Goal: Transaction & Acquisition: Purchase product/service

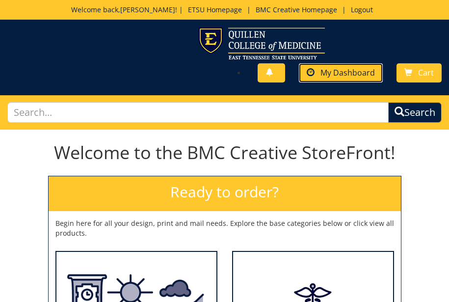
click at [322, 70] on span "My Dashboard" at bounding box center [347, 72] width 54 height 11
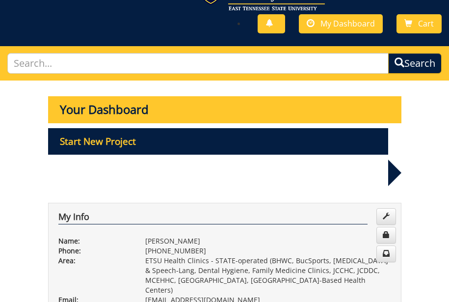
scroll to position [98, 0]
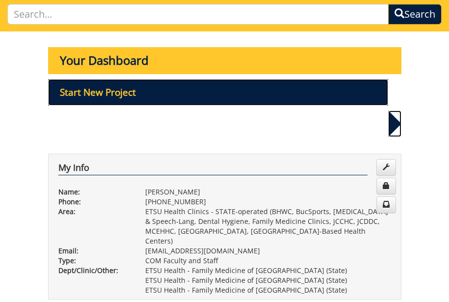
click at [144, 93] on p "Start New Project" at bounding box center [218, 92] width 340 height 26
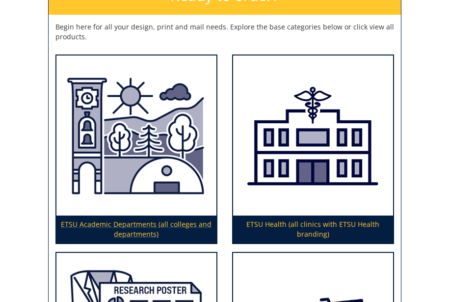
scroll to position [245, 0]
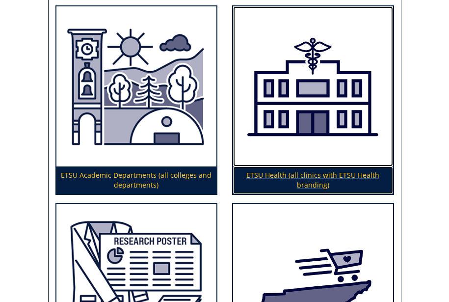
click at [280, 150] on img at bounding box center [313, 86] width 160 height 160
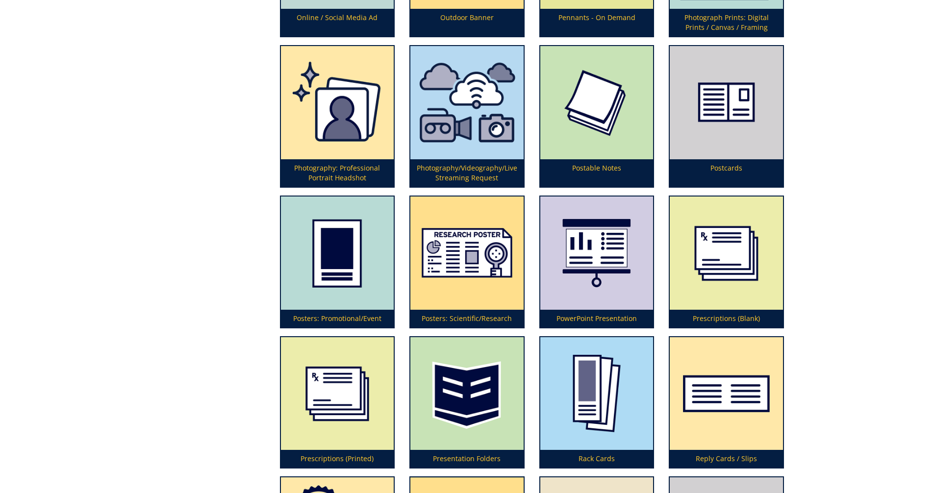
scroll to position [2502, 0]
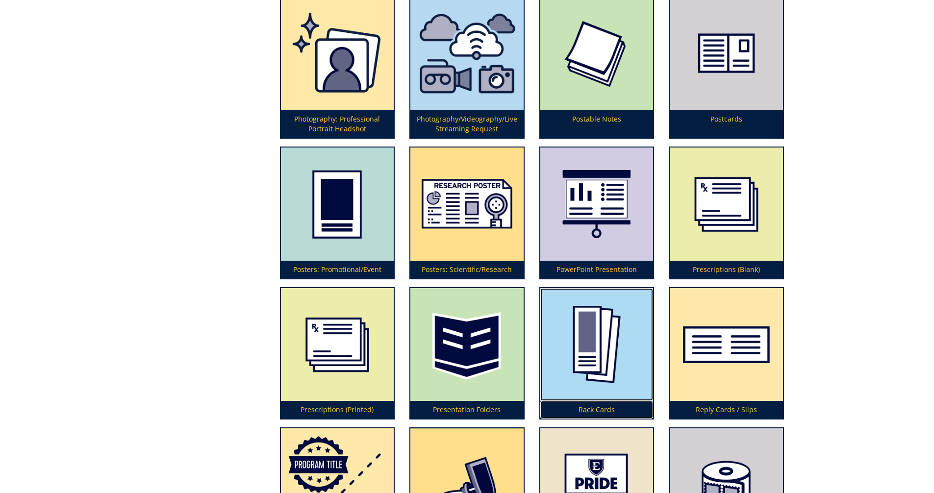
click at [448, 301] on p "Rack Cards" at bounding box center [597, 410] width 113 height 18
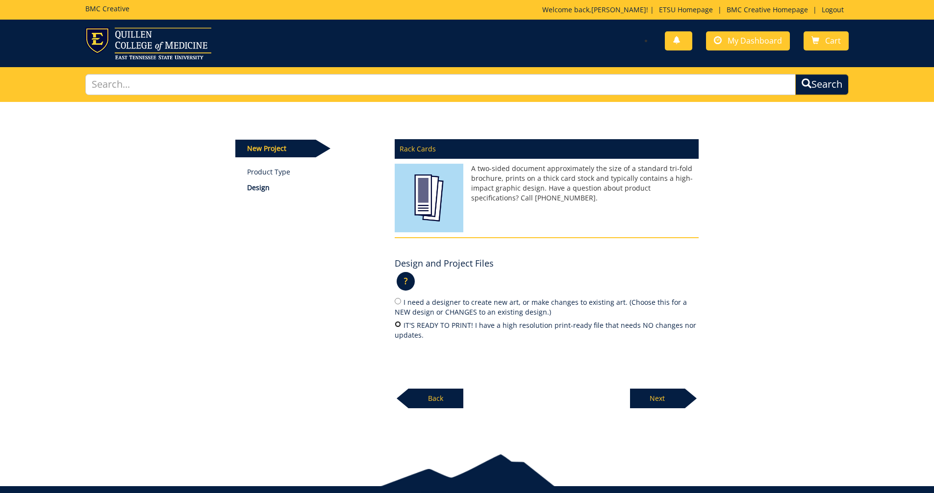
click at [396, 326] on input "IT'S READY TO PRINT! I have a high resolution print-ready file that needs NO ch…" at bounding box center [398, 324] width 6 height 6
radio input "true"
click at [395, 301] on input "I need a designer to create new art, or make changes to existing art. (Choose t…" at bounding box center [398, 301] width 6 height 6
radio input "true"
click at [660, 399] on p "Next" at bounding box center [657, 399] width 55 height 20
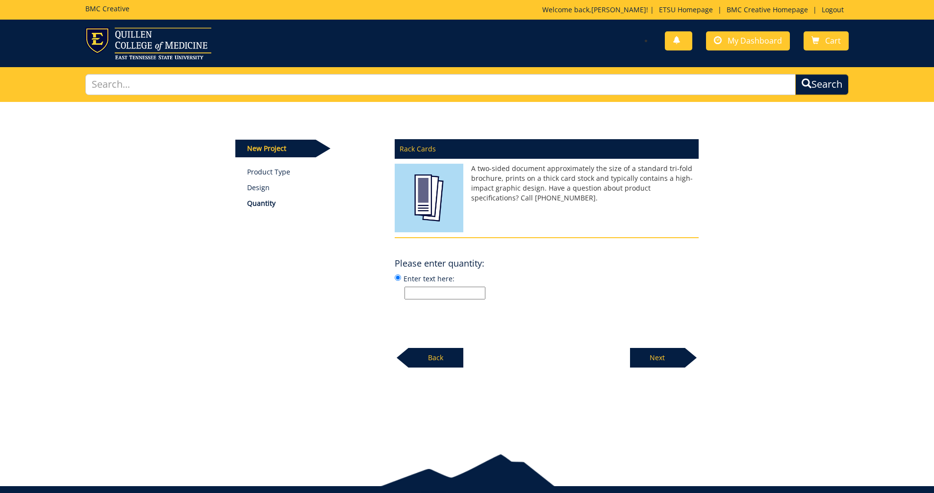
click at [419, 294] on input "Enter text here:" at bounding box center [445, 293] width 81 height 13
type input "Call us First cards for all clinics"
click at [648, 353] on p "Next" at bounding box center [657, 358] width 55 height 20
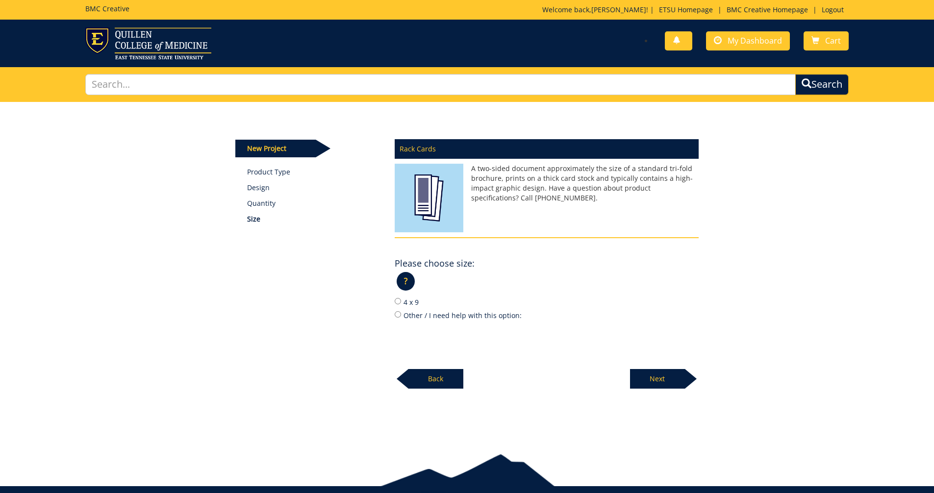
click at [415, 314] on label "Other / I need help with this option:" at bounding box center [547, 315] width 304 height 11
click at [401, 314] on input "Other / I need help with this option:" at bounding box center [398, 314] width 6 height 6
radio input "true"
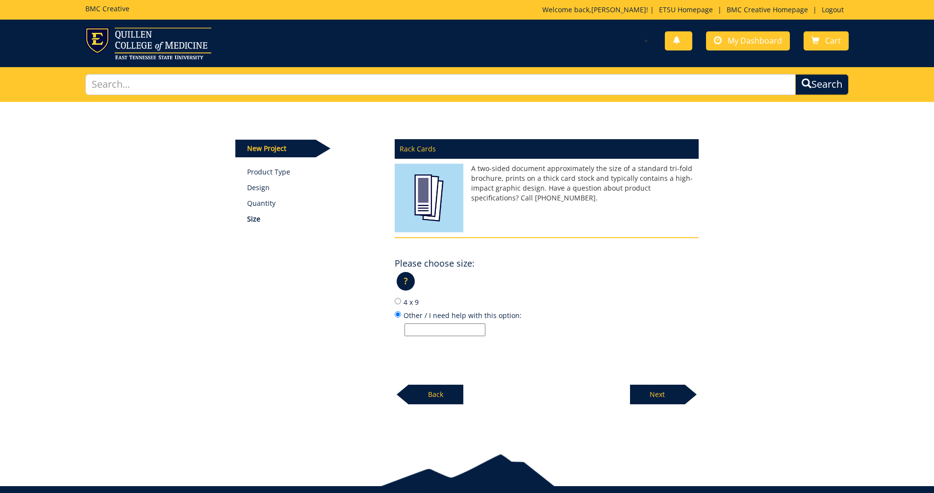
click at [654, 397] on p "Next" at bounding box center [657, 395] width 55 height 20
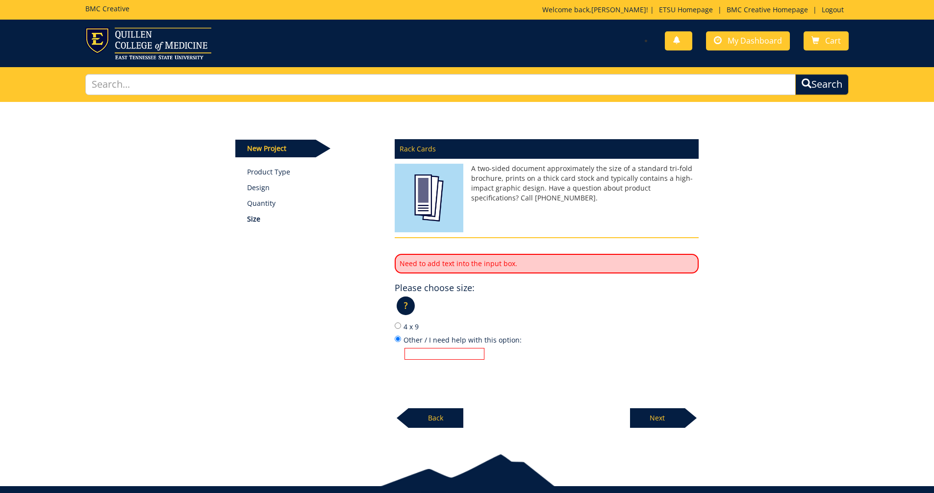
click at [423, 352] on input "Other / I need help with this option:" at bounding box center [445, 354] width 80 height 12
click at [418, 355] on input "Other / I need help with this option:" at bounding box center [445, 354] width 80 height 12
type input "brochure size"
click at [660, 418] on p "Next" at bounding box center [657, 419] width 55 height 20
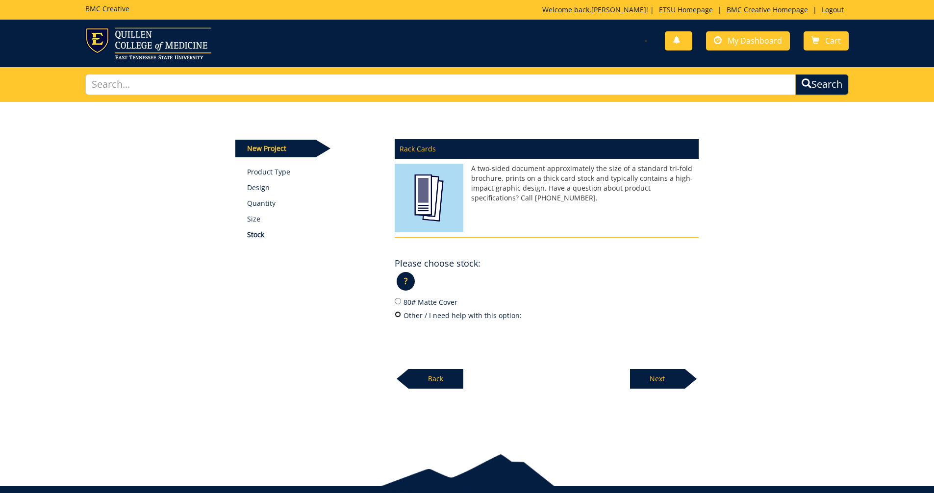
click at [398, 315] on input "Other / I need help with this option:" at bounding box center [398, 314] width 6 height 6
radio input "true"
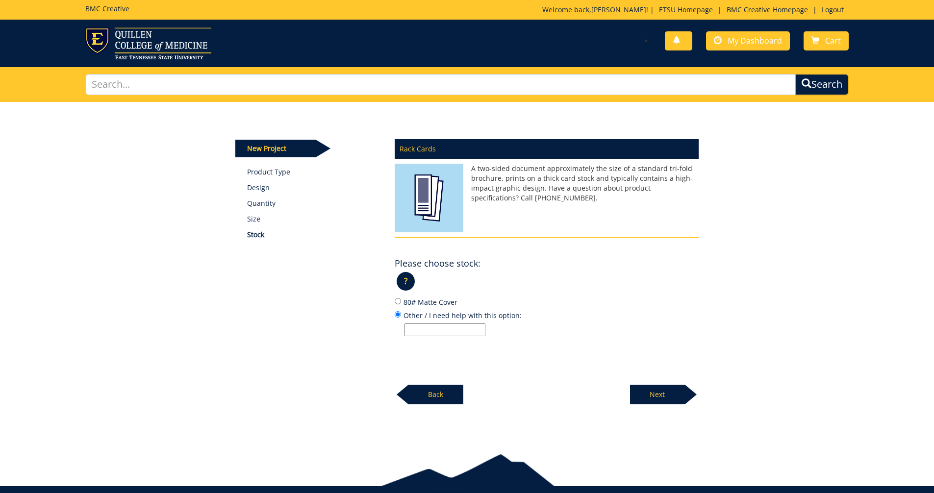
click at [416, 331] on input "Other / I need help with this option:" at bounding box center [445, 330] width 81 height 13
type input "unknown"
click at [665, 403] on p "Next" at bounding box center [657, 395] width 55 height 20
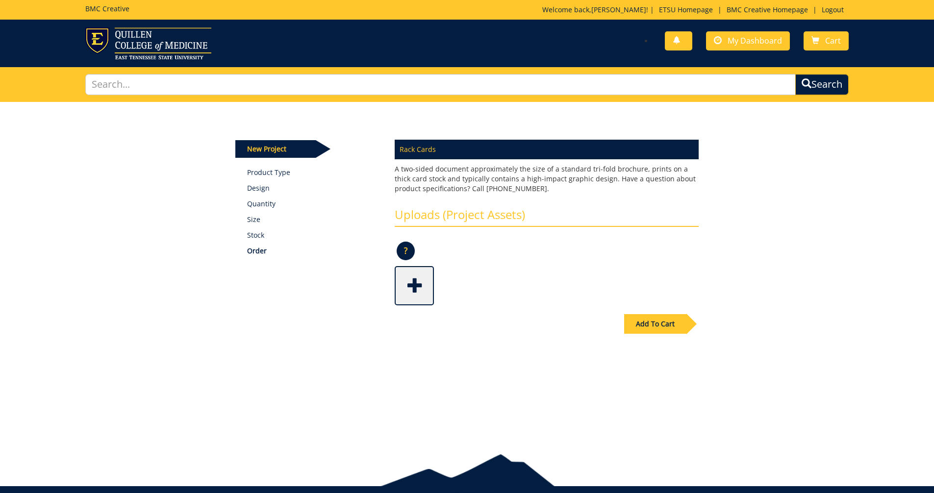
click at [415, 289] on span at bounding box center [415, 285] width 39 height 34
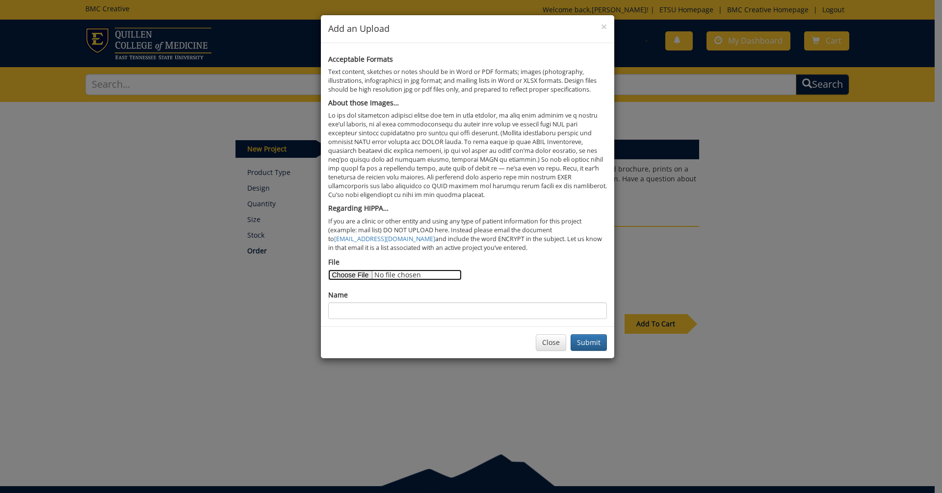
click at [359, 275] on input "File" at bounding box center [394, 275] width 133 height 11
type input "C:\fakepath\CALL US FIRST RACK CARDS.pdf"
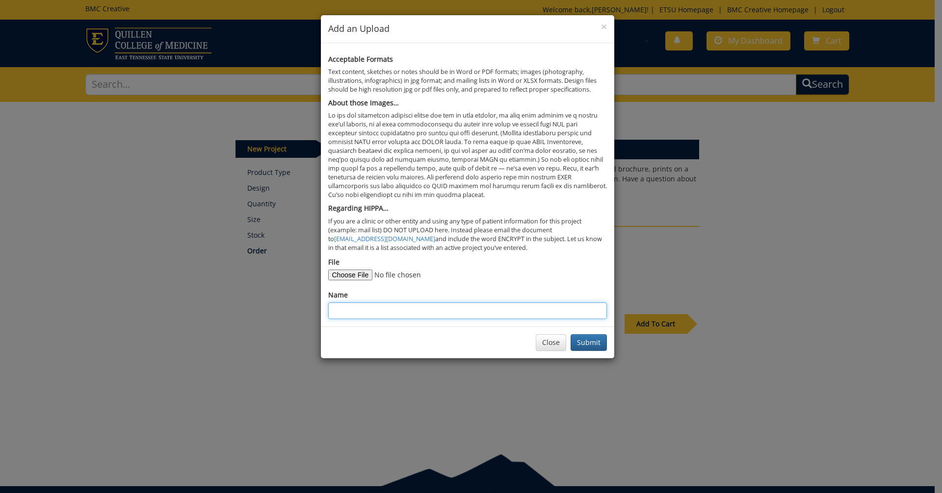
click at [350, 312] on input "Name" at bounding box center [467, 311] width 279 height 17
type input "Call Us First"
click at [582, 346] on button "Submit" at bounding box center [588, 343] width 36 height 17
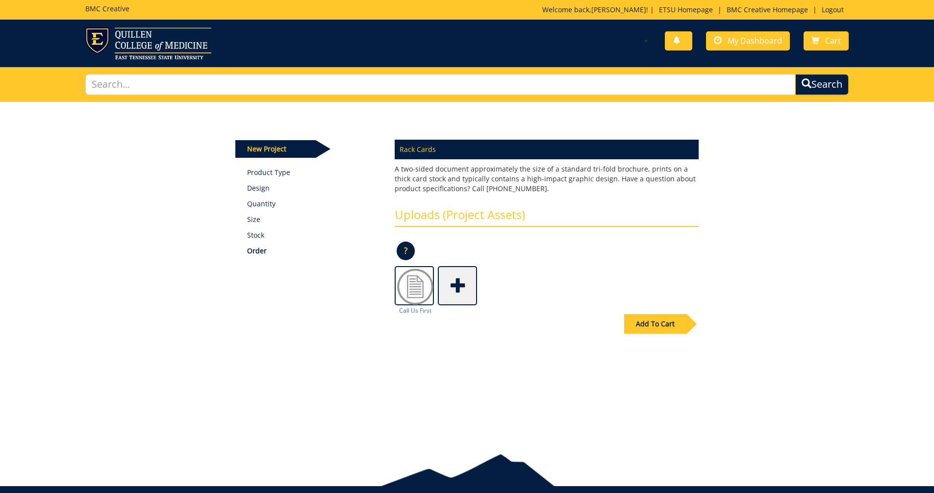
click at [662, 327] on div "Add To Cart" at bounding box center [655, 324] width 62 height 20
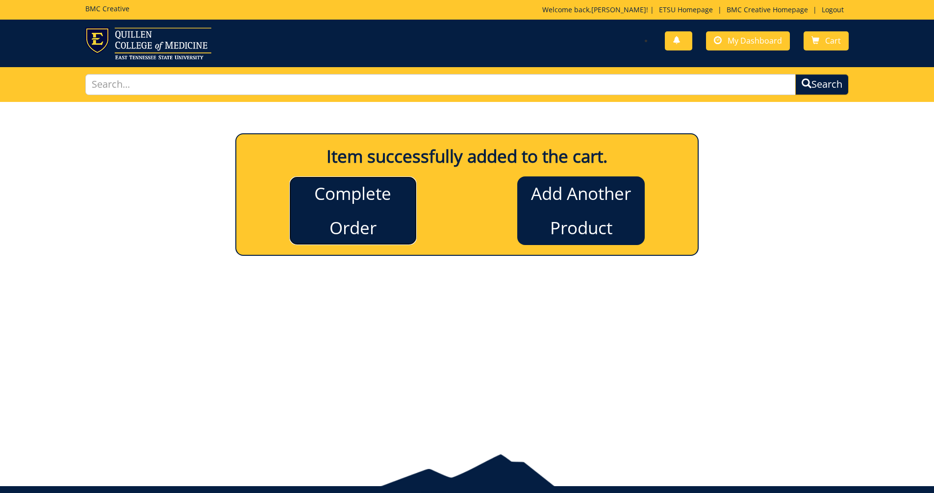
click at [315, 193] on link "Complete Order" at bounding box center [353, 211] width 128 height 69
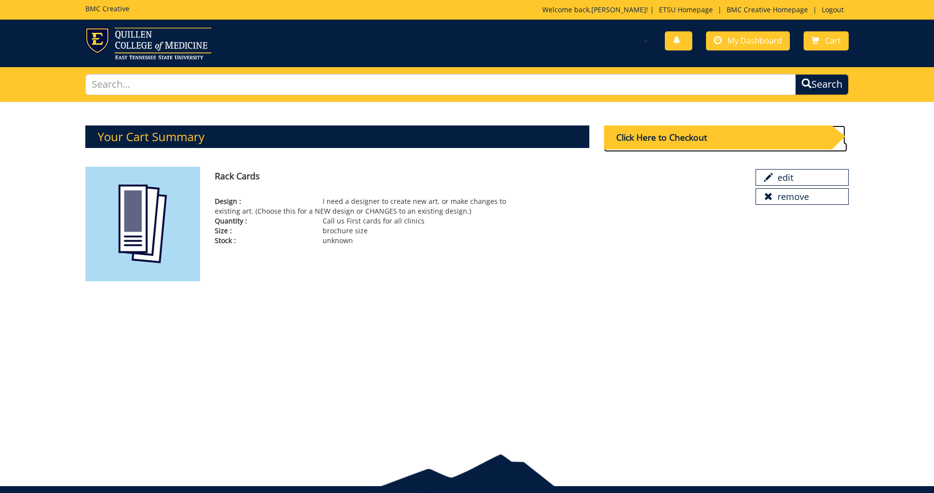
click at [678, 137] on div "Click Here to Checkout" at bounding box center [718, 138] width 228 height 24
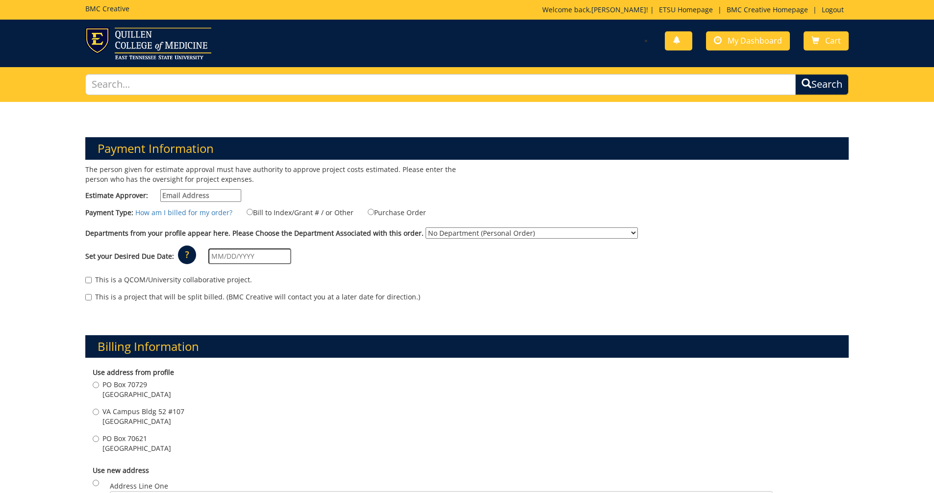
click at [224, 198] on input "Estimate Approver:" at bounding box center [200, 195] width 81 height 13
type input "fischerr@etsu.edu"
type input "PO Box 70621"
type input "Johnson City"
type input "37614"
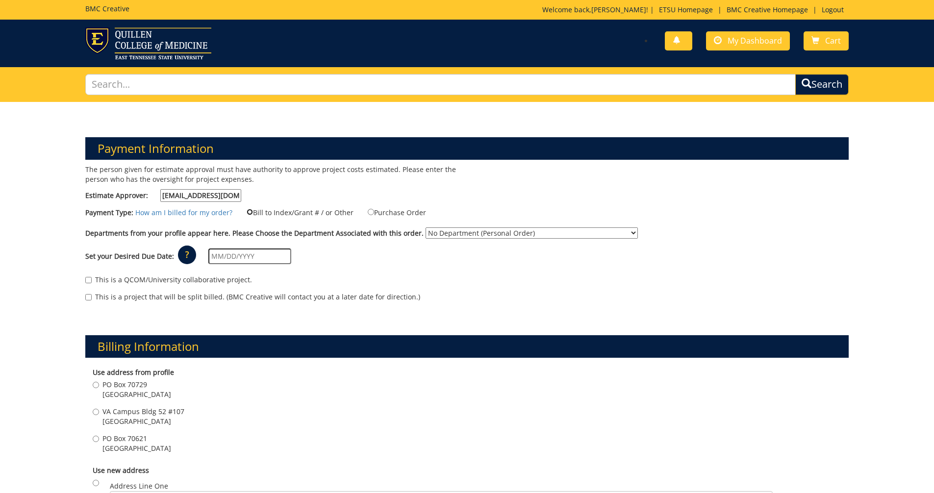
click at [247, 214] on input "Bill to Index/Grant # / or Other" at bounding box center [250, 212] width 6 height 6
radio input "true"
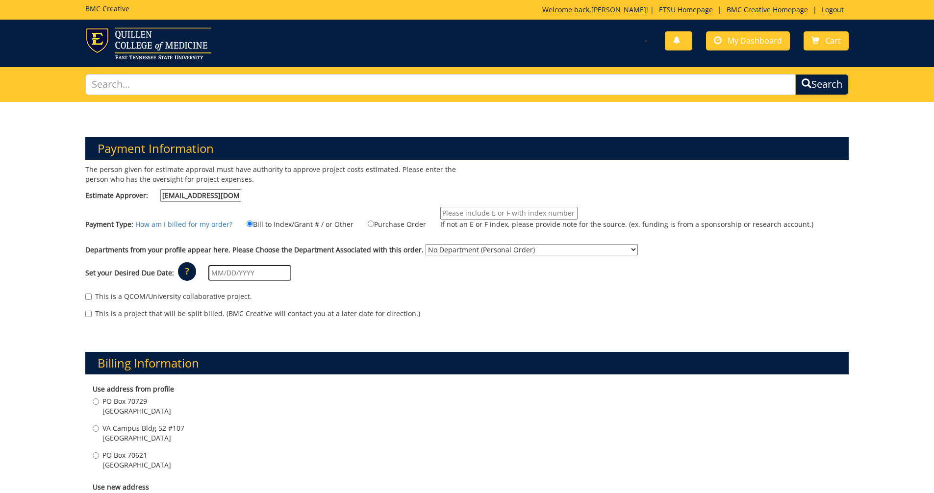
click at [441, 213] on input "If not an E or F index, please provide note for the source. (ex. funding is fro…" at bounding box center [509, 213] width 137 height 13
paste input "30-64120-100000-100-74530-200-999-999-999-999-99"
click at [570, 212] on input "30-64120-100000-100-74530-200-999-999-999-999-99" at bounding box center [509, 213] width 137 height 13
paste input "30-64130-100000-100-74530-200-999-999-999-999-99"
click at [573, 211] on label "30-64120-100000-100-74530-200-999-999 30-64130-100000-100-74530-200-999-999-999…" at bounding box center [621, 220] width 386 height 27
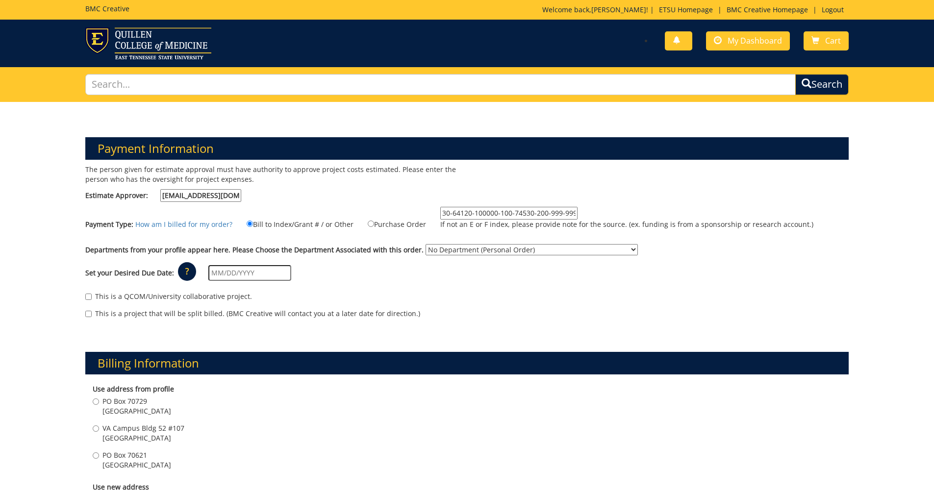
click at [573, 211] on input "30-64120-100000-100-74530-200-999-999 30-64130-100000-100-74530-200-999-999-999…" at bounding box center [509, 213] width 137 height 13
click at [568, 212] on input "30-64120-100000-100-74530-200-999-999 30-64130-100000-100-74530-200-999-999-999…" at bounding box center [509, 213] width 137 height 13
paste input "30-64110-100000-100-74530-200-999-999-999-999-99"
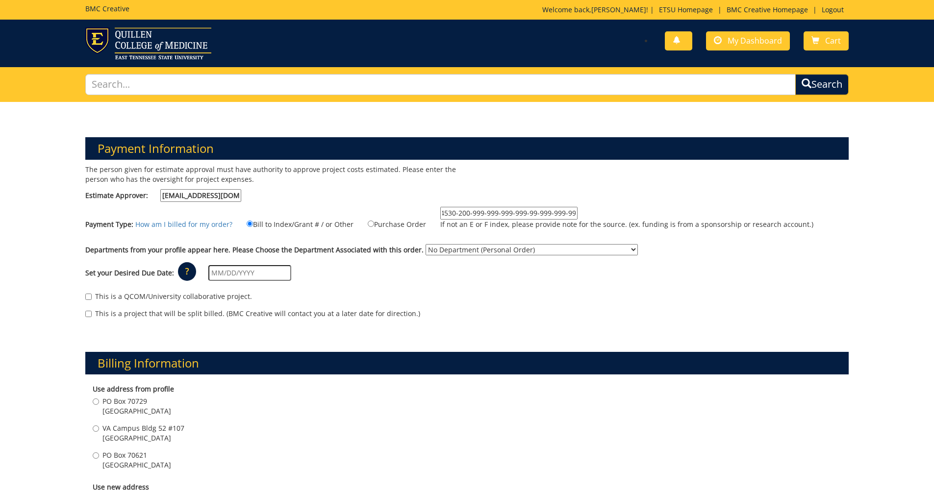
scroll to position [0, 389]
type input "30-64120-100000-100-74530-200-999-999 30-64130-100000-100-74530-200-999-999-999…"
click at [235, 276] on input "text" at bounding box center [249, 273] width 83 height 16
click at [285, 372] on td "26" at bounding box center [286, 370] width 13 height 15
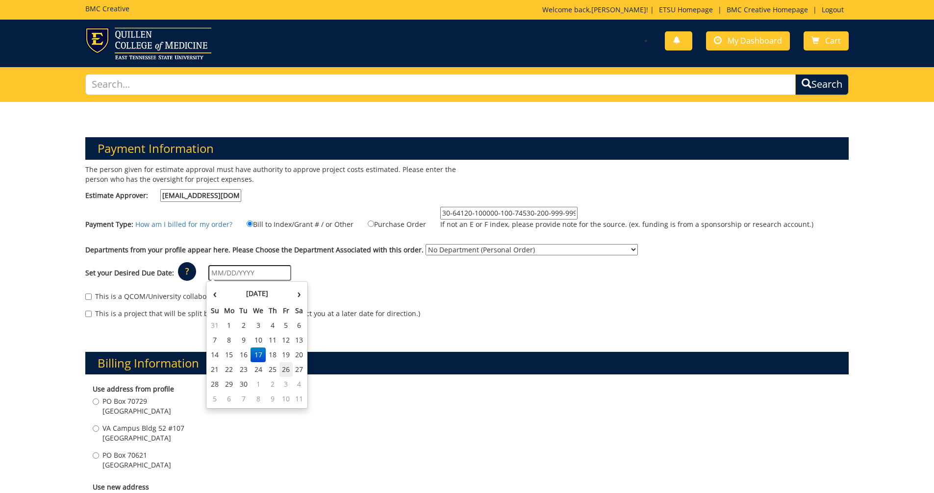
type input "[DATE]"
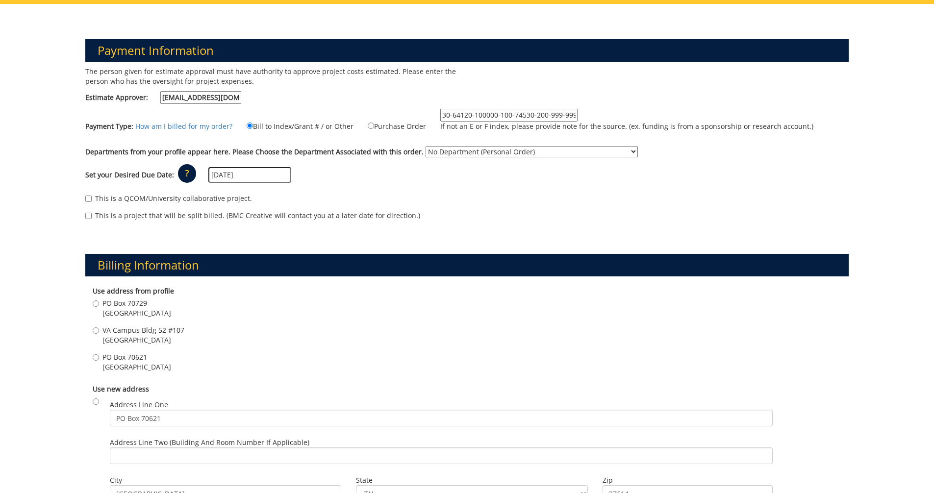
scroll to position [147, 0]
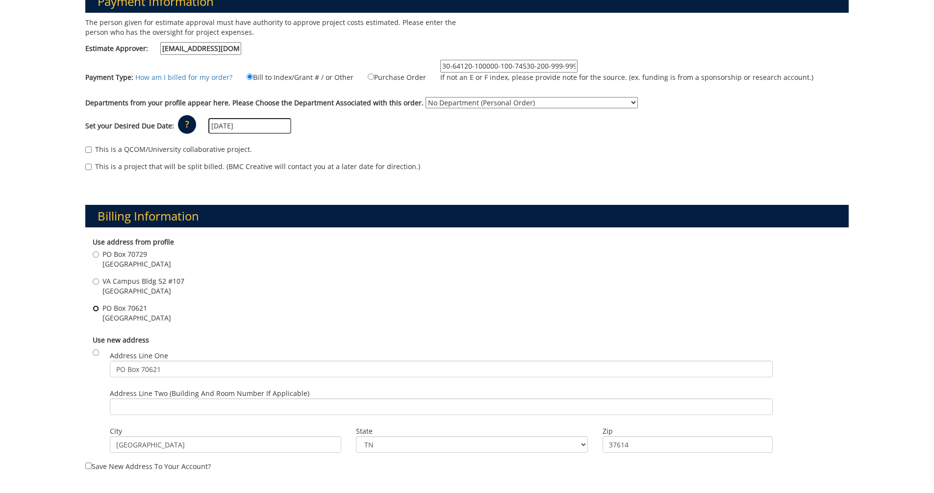
click at [93, 308] on input "PO Box 70621 Johnson City , TN 37614" at bounding box center [96, 309] width 6 height 6
radio input "true"
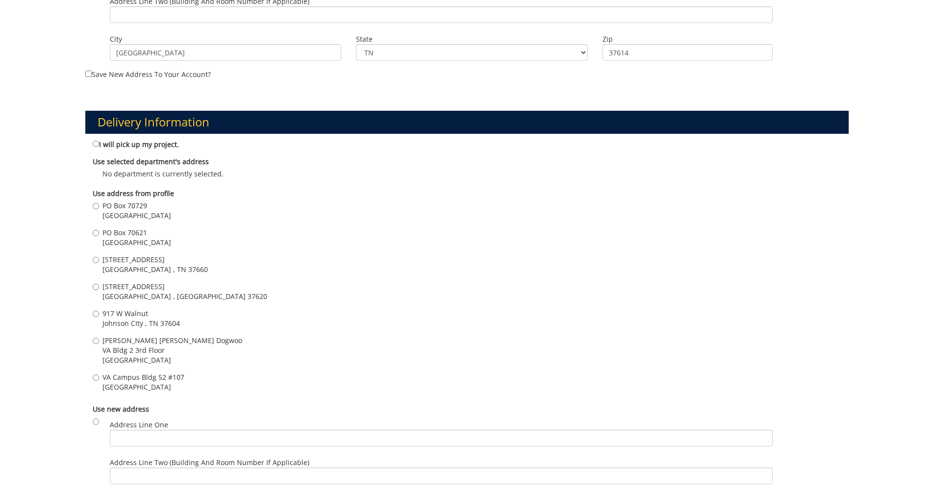
scroll to position [589, 0]
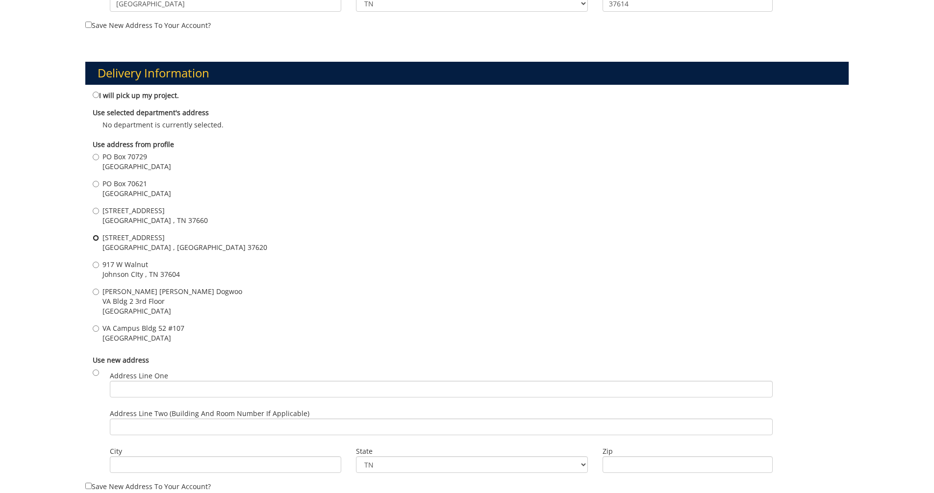
click at [95, 239] on input "208 Medical Park Blvd Bristol , TN 37620" at bounding box center [96, 238] width 6 height 6
radio input "true"
click at [94, 266] on input "917 W Walnut Johnson CIty , TN 37604" at bounding box center [96, 265] width 6 height 6
radio input "true"
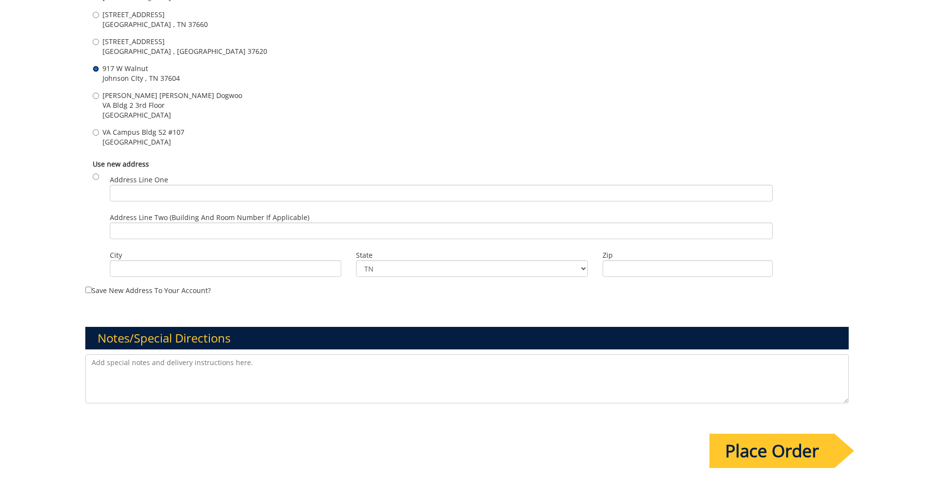
scroll to position [834, 0]
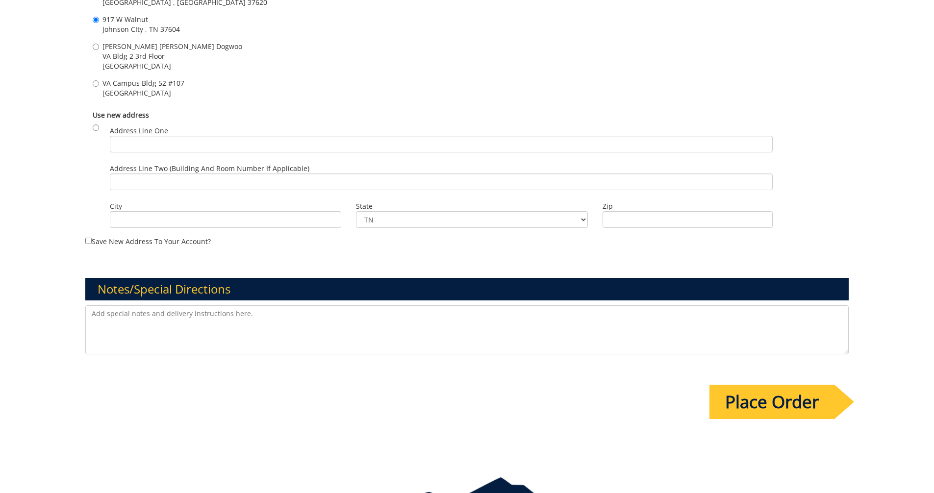
click at [173, 335] on textarea at bounding box center [467, 330] width 764 height 49
drag, startPoint x: 260, startPoint y: 318, endPoint x: 64, endPoint y: 305, distance: 196.2
type textarea "I need some for all three clinics 500 for Bristol 500 for JC 250 for Kingsport"
click at [785, 404] on input "Place Order" at bounding box center [772, 402] width 125 height 34
